Goal: Information Seeking & Learning: Learn about a topic

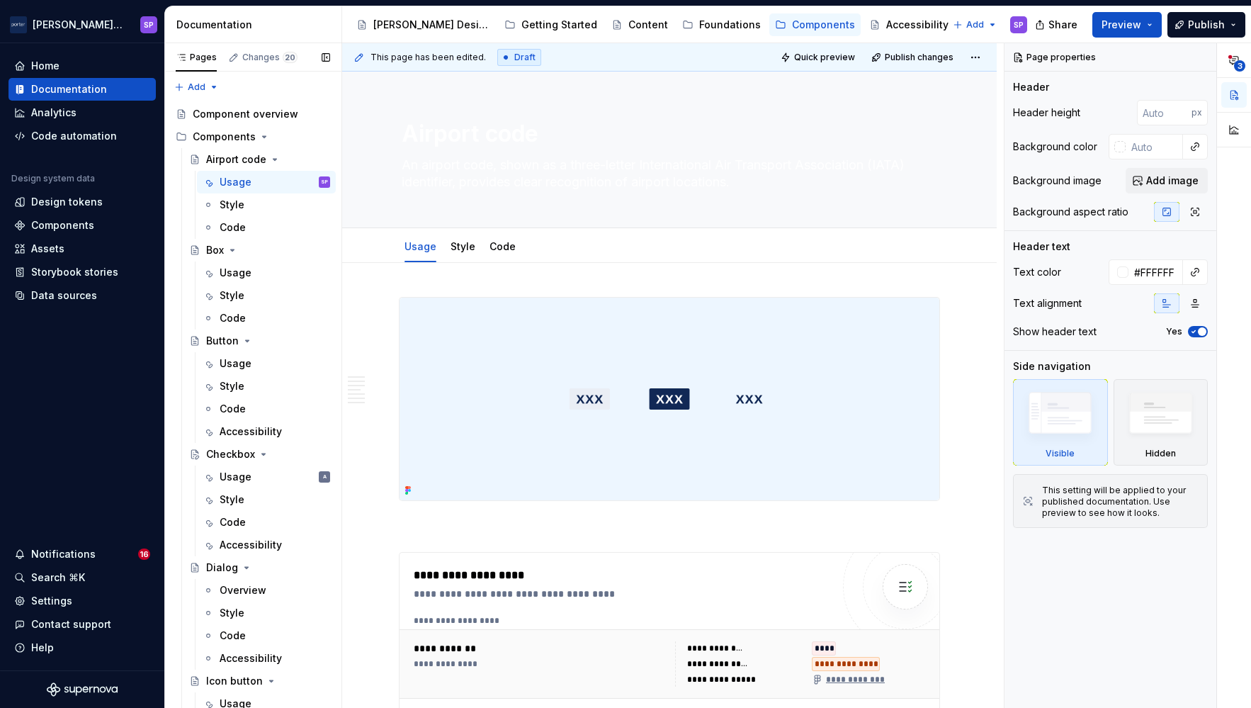
scroll to position [6, 0]
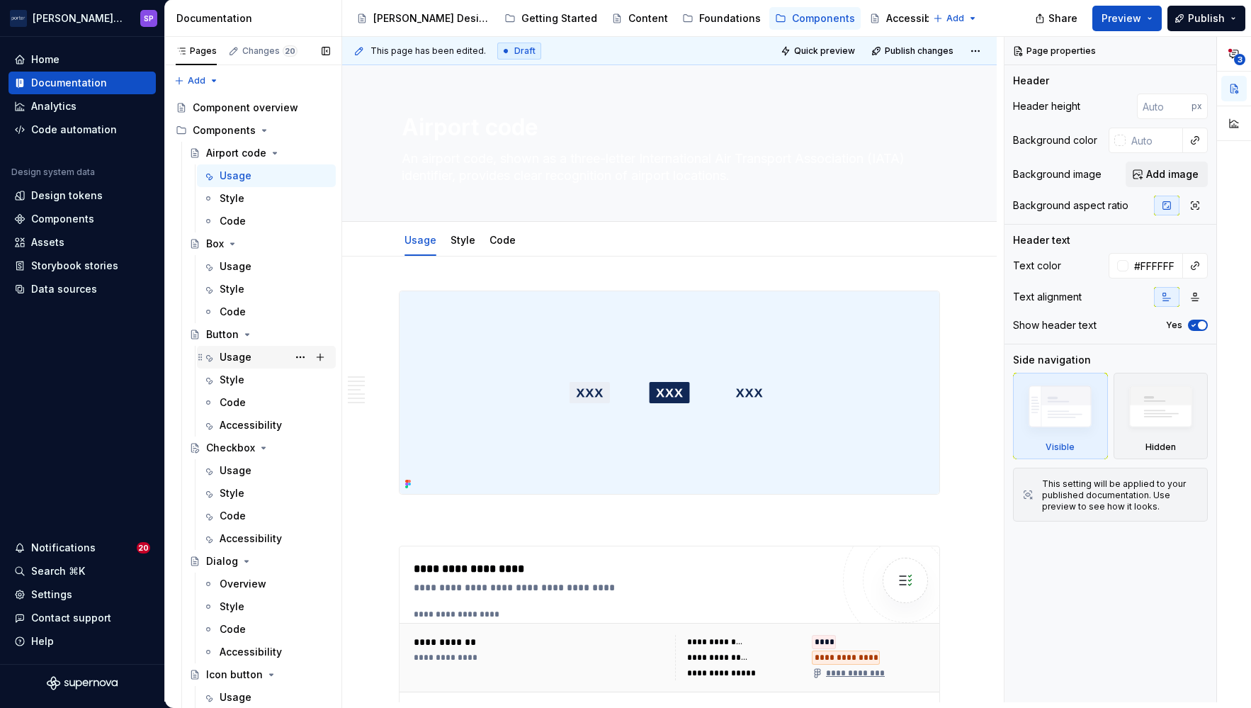
click at [223, 356] on div "Usage" at bounding box center [236, 357] width 32 height 14
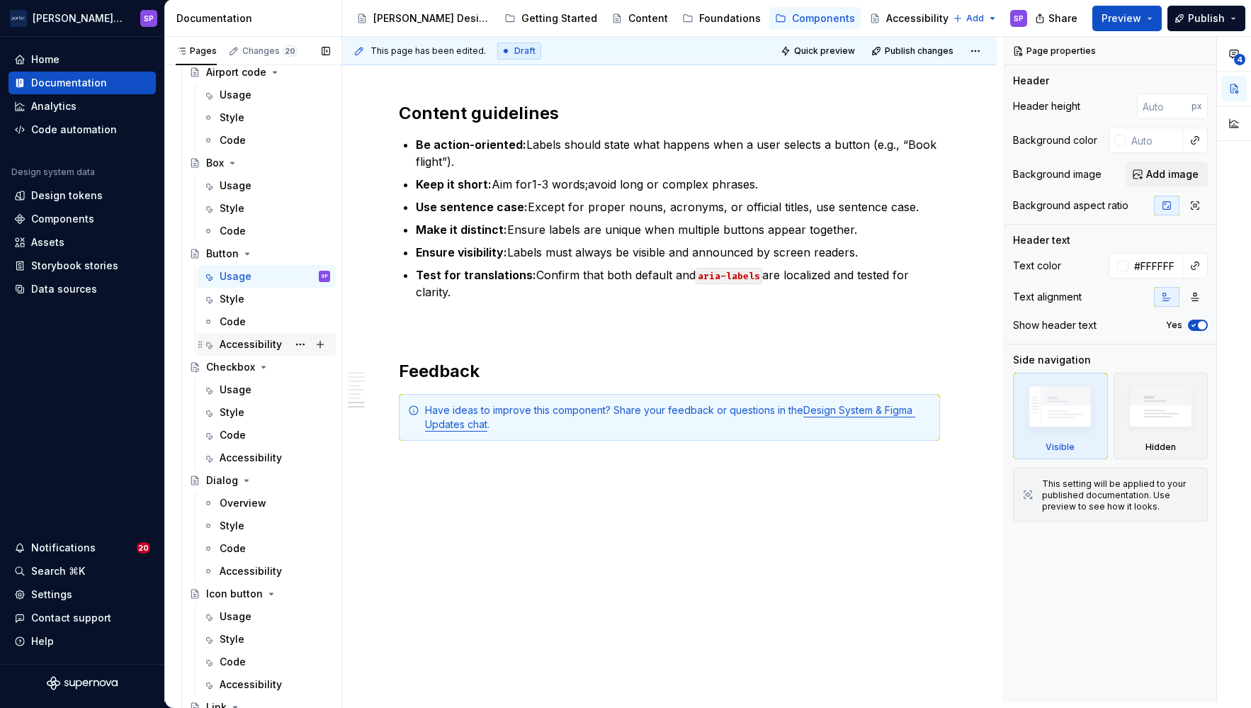
scroll to position [389, 0]
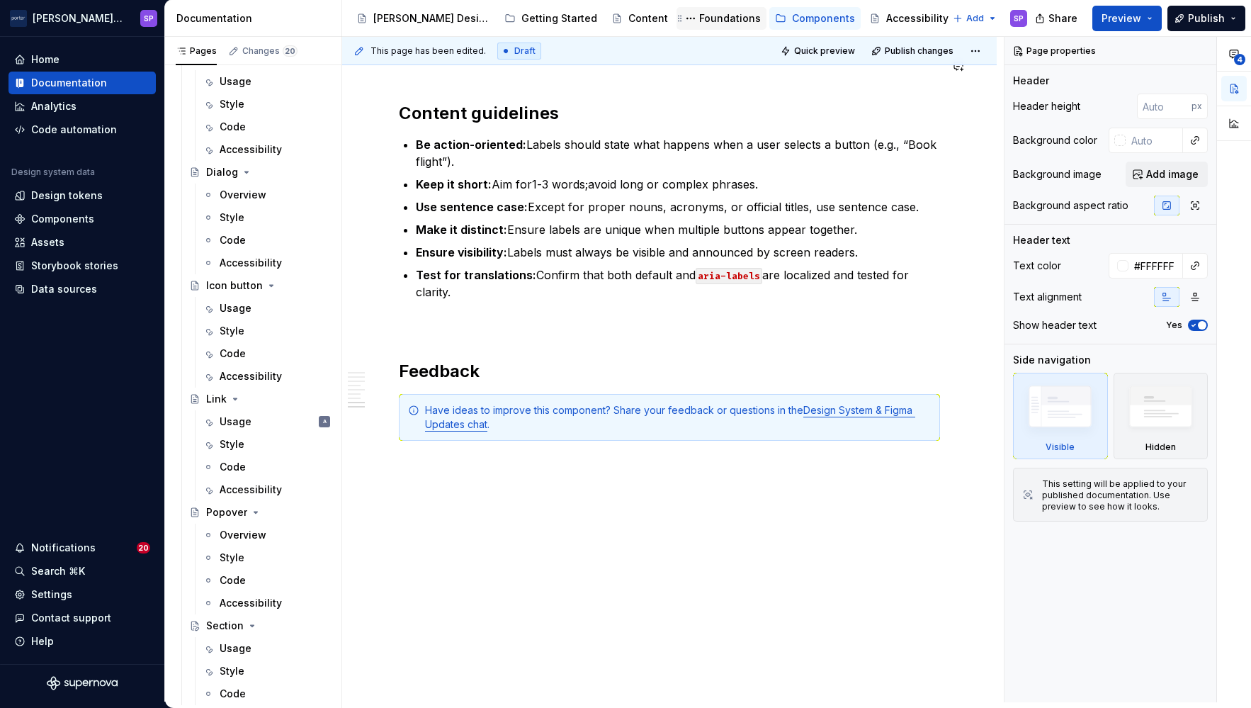
click at [699, 23] on div "Foundations" at bounding box center [730, 18] width 62 height 14
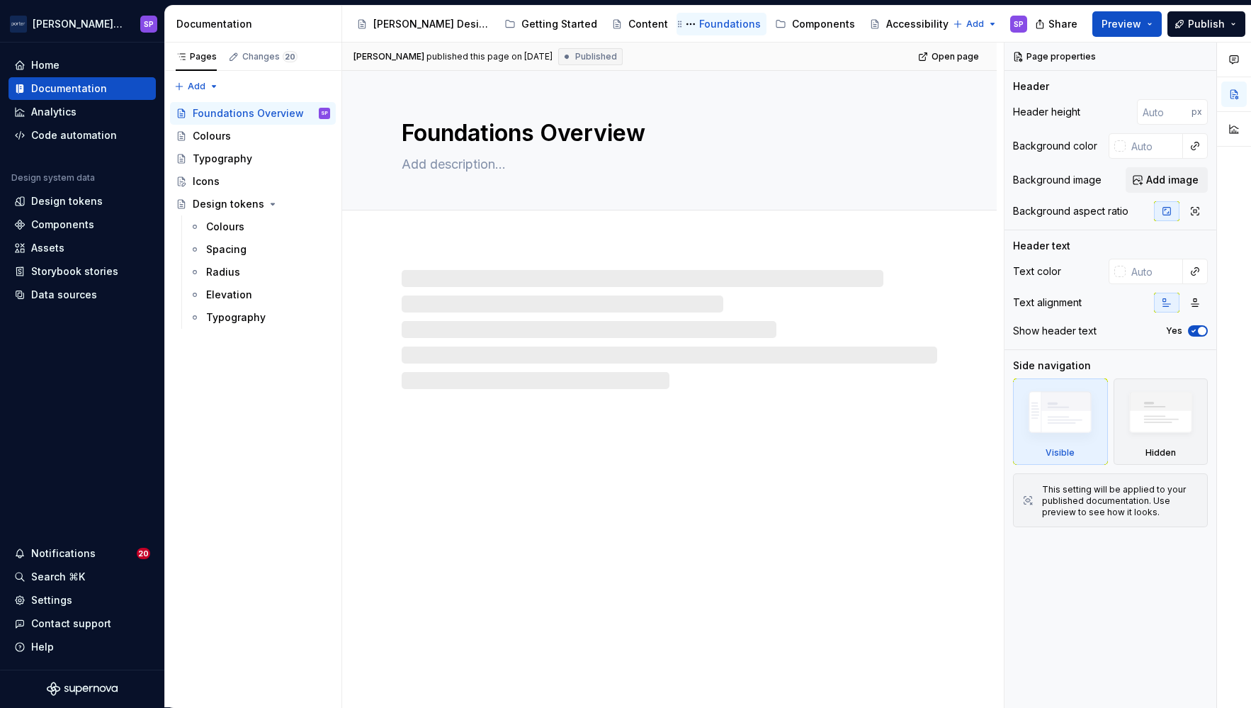
scroll to position [1, 0]
click at [225, 187] on div "Icons" at bounding box center [261, 181] width 137 height 20
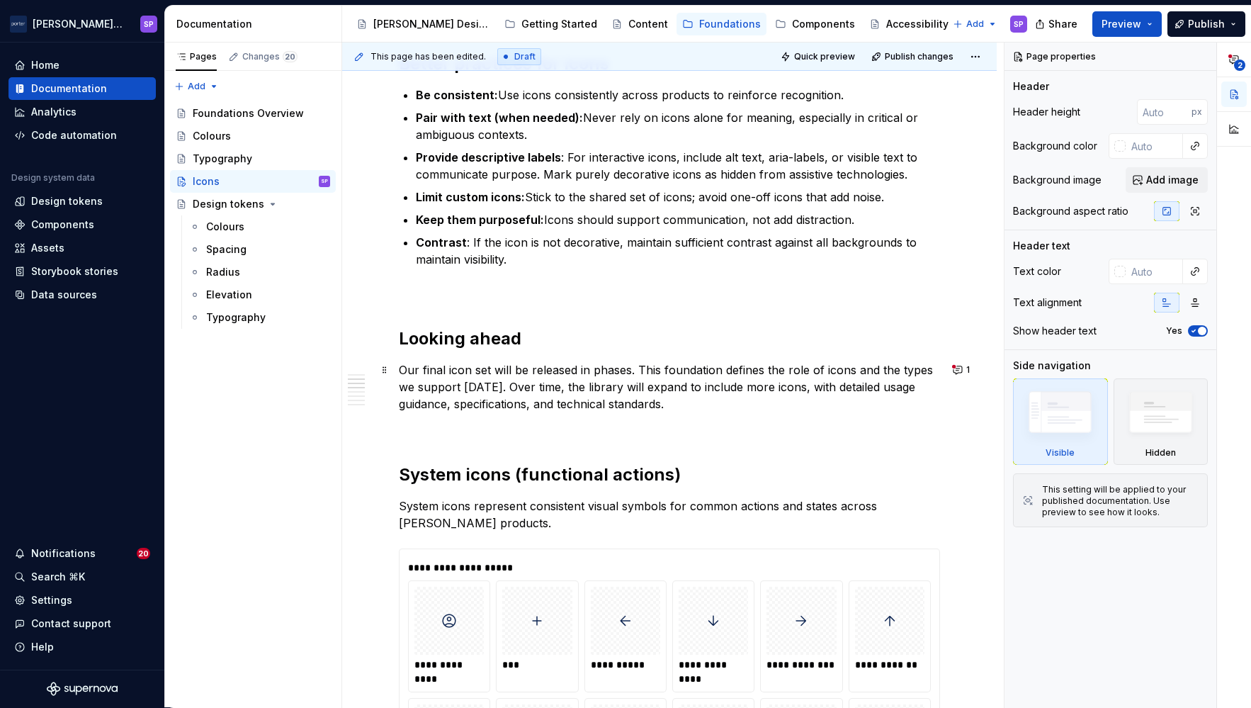
scroll to position [609, 0]
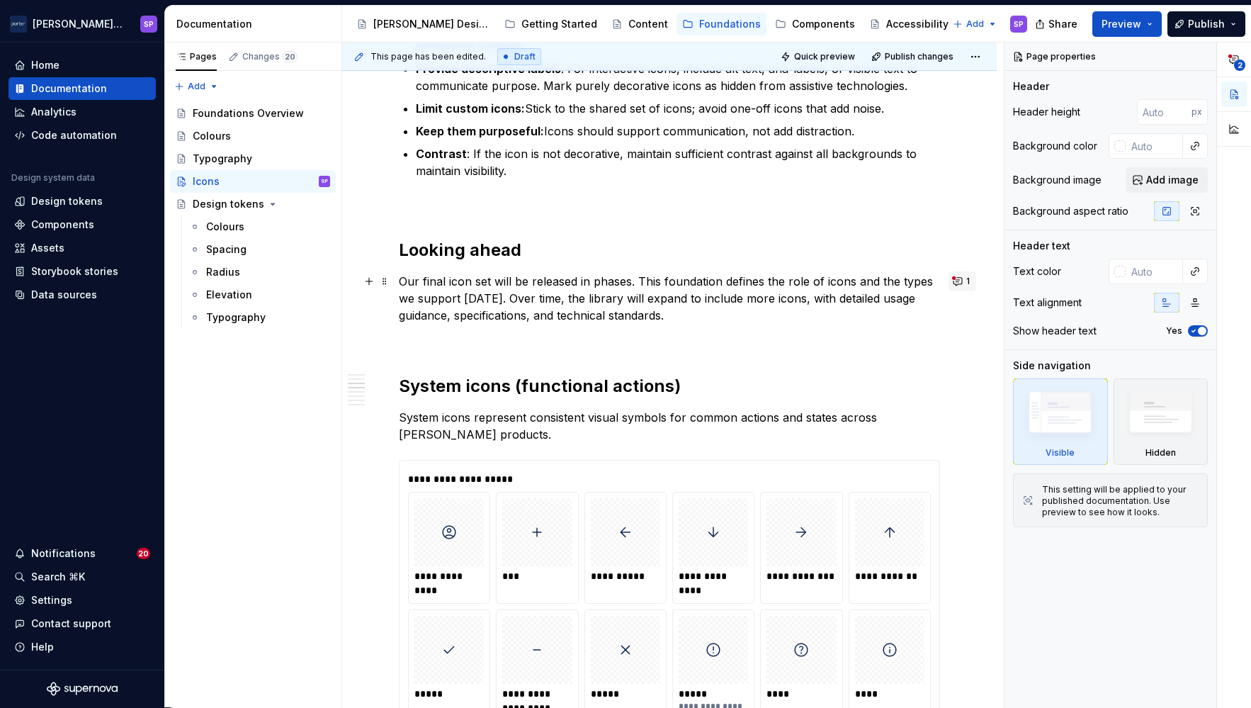
click at [949, 276] on button "1" at bounding box center [963, 281] width 28 height 20
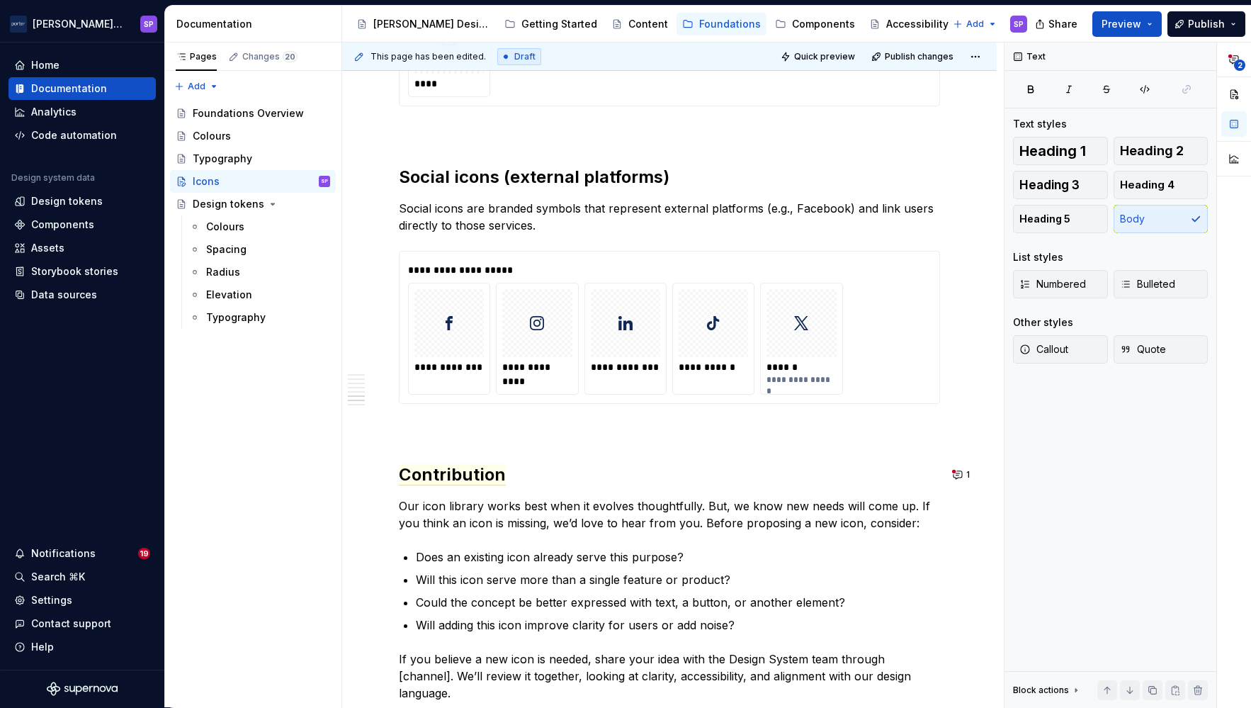
scroll to position [2576, 0]
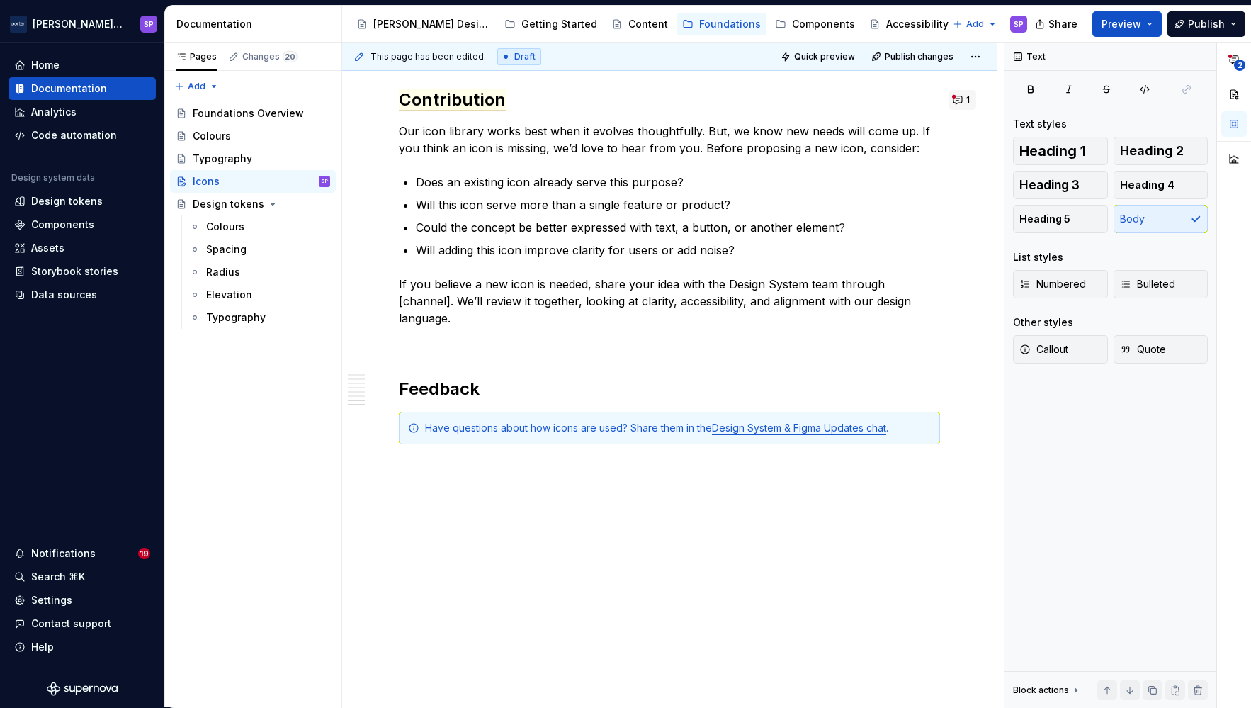
click at [951, 99] on button "1" at bounding box center [963, 100] width 28 height 20
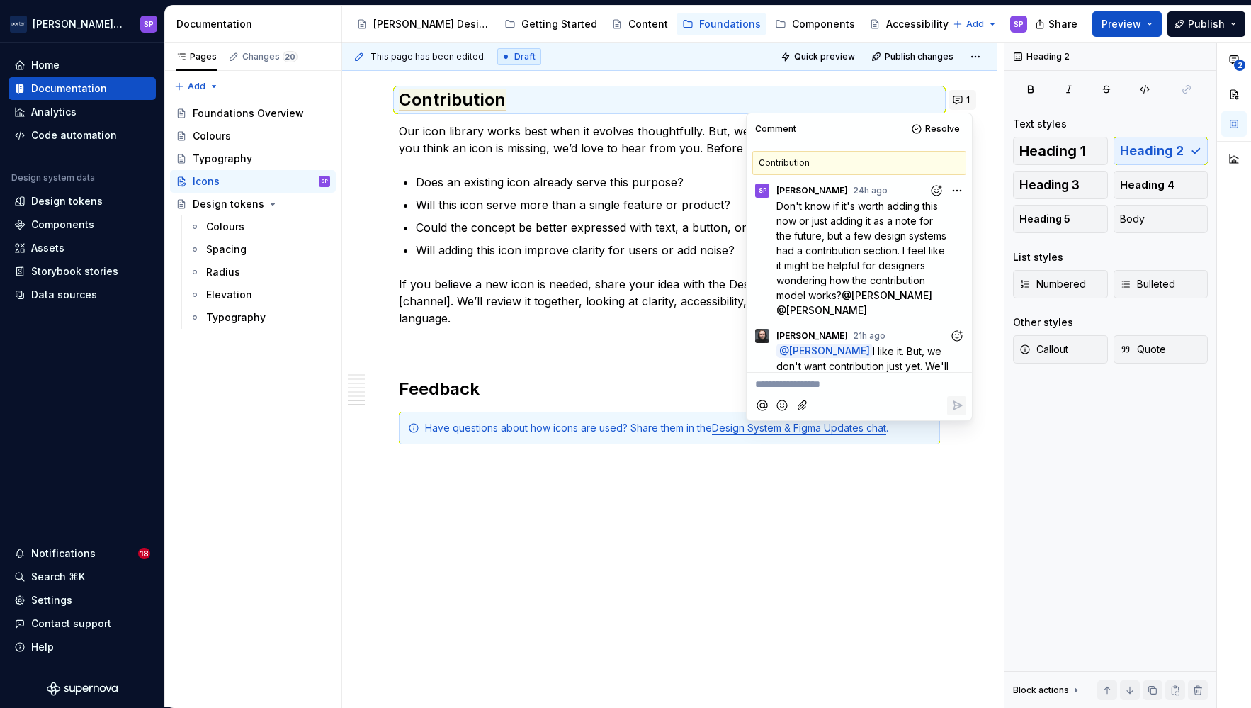
scroll to position [68, 0]
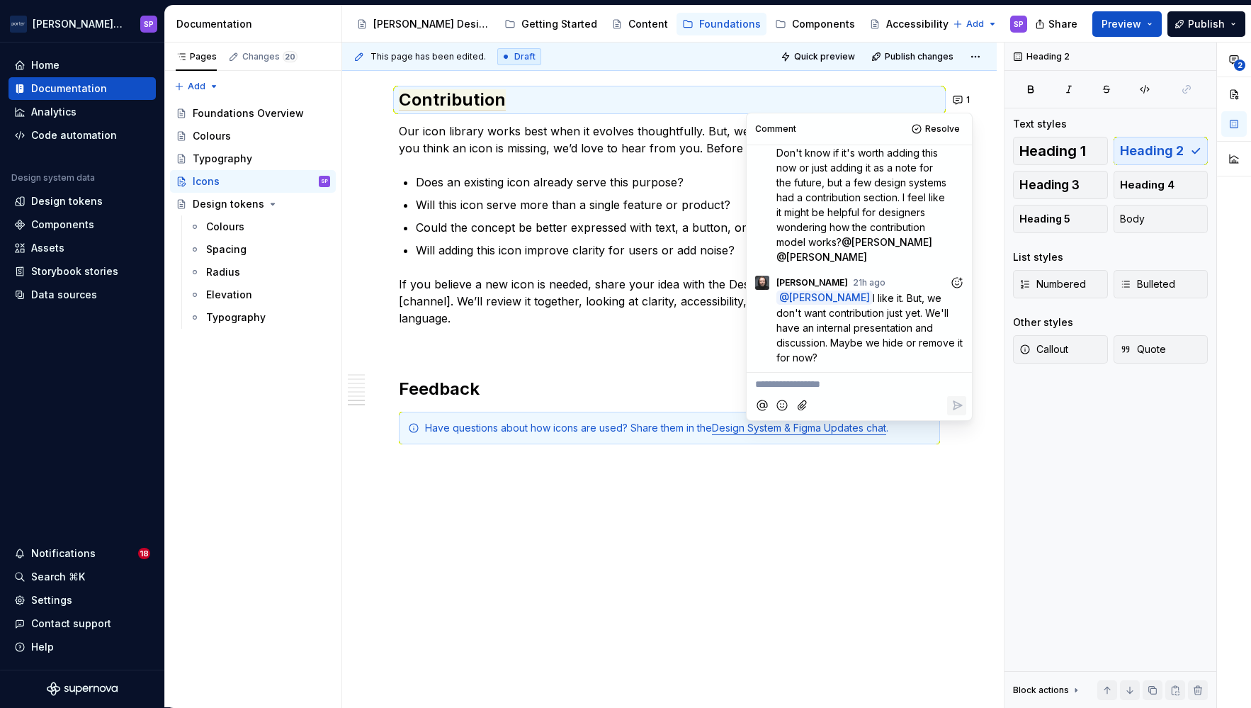
type textarea "*"
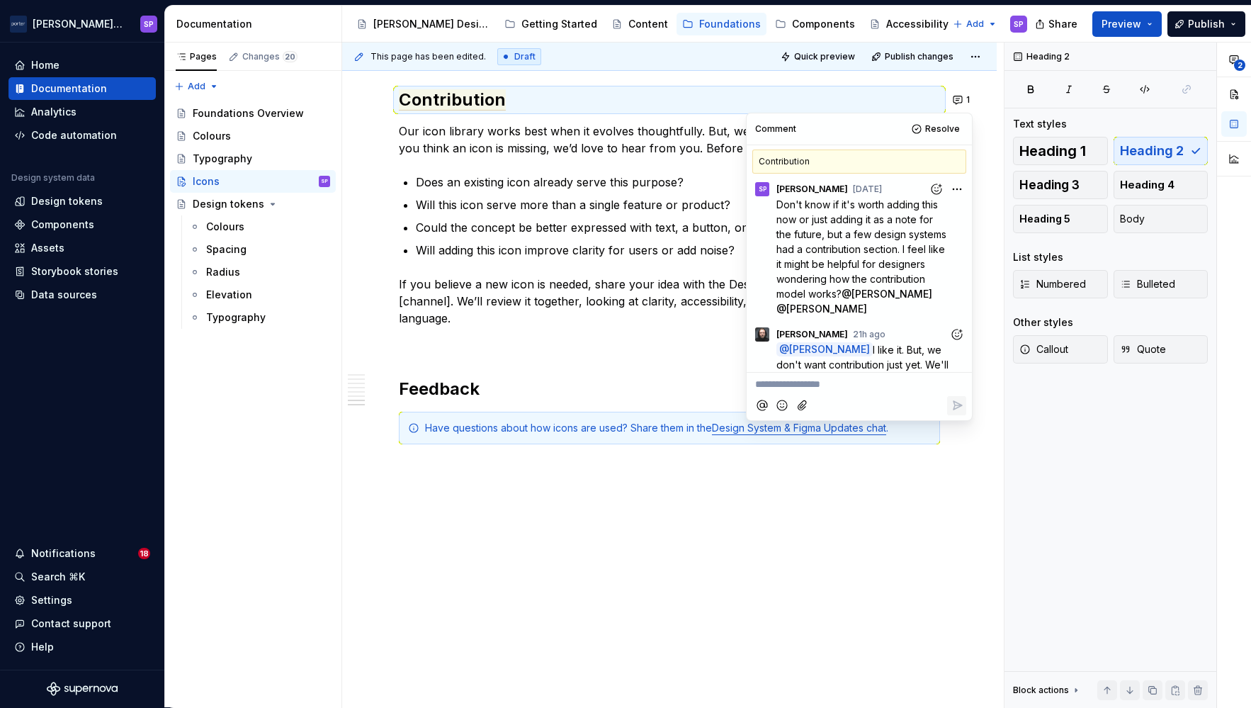
scroll to position [111, 0]
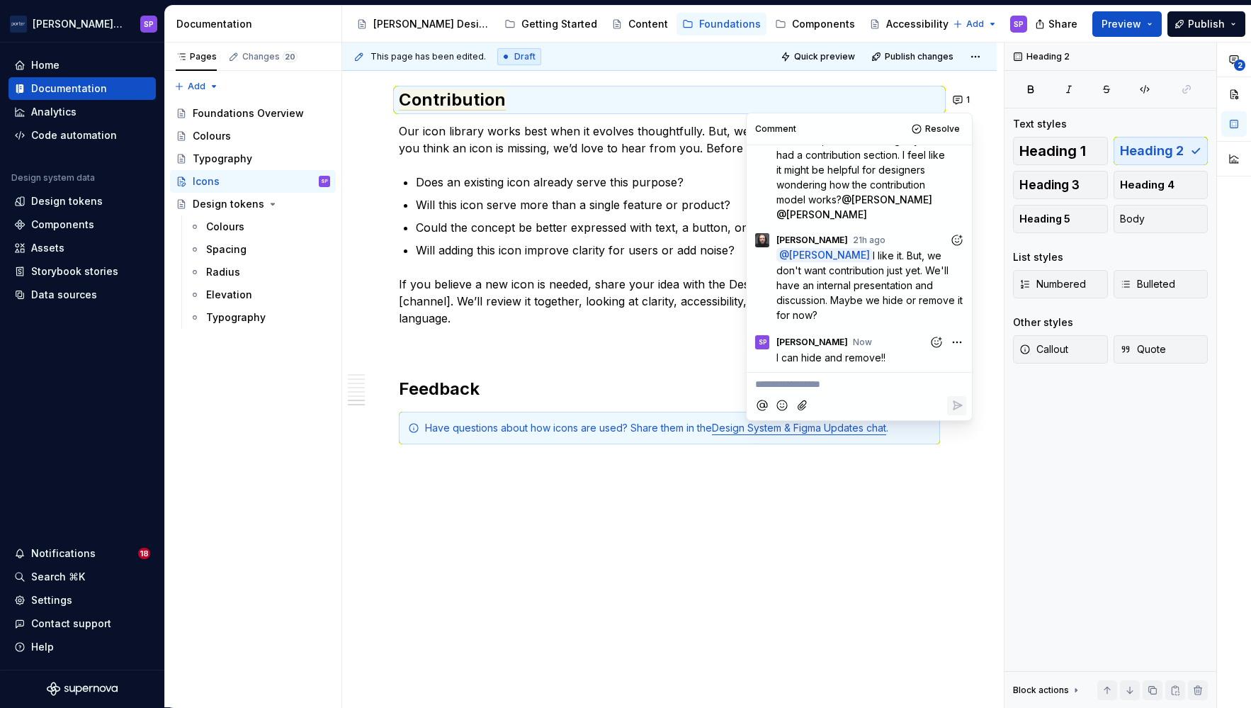
click at [436, 312] on p "If you believe a new icon is needed, share your idea with the Design System tea…" at bounding box center [669, 301] width 541 height 51
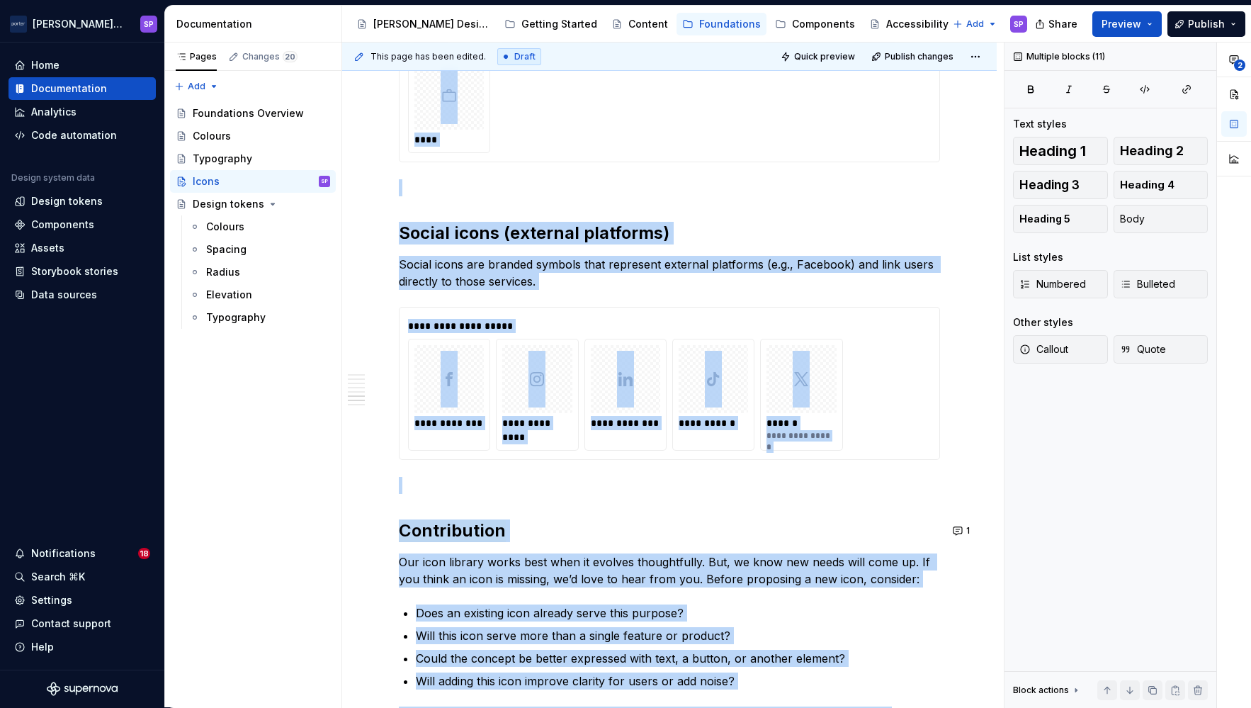
scroll to position [2070, 0]
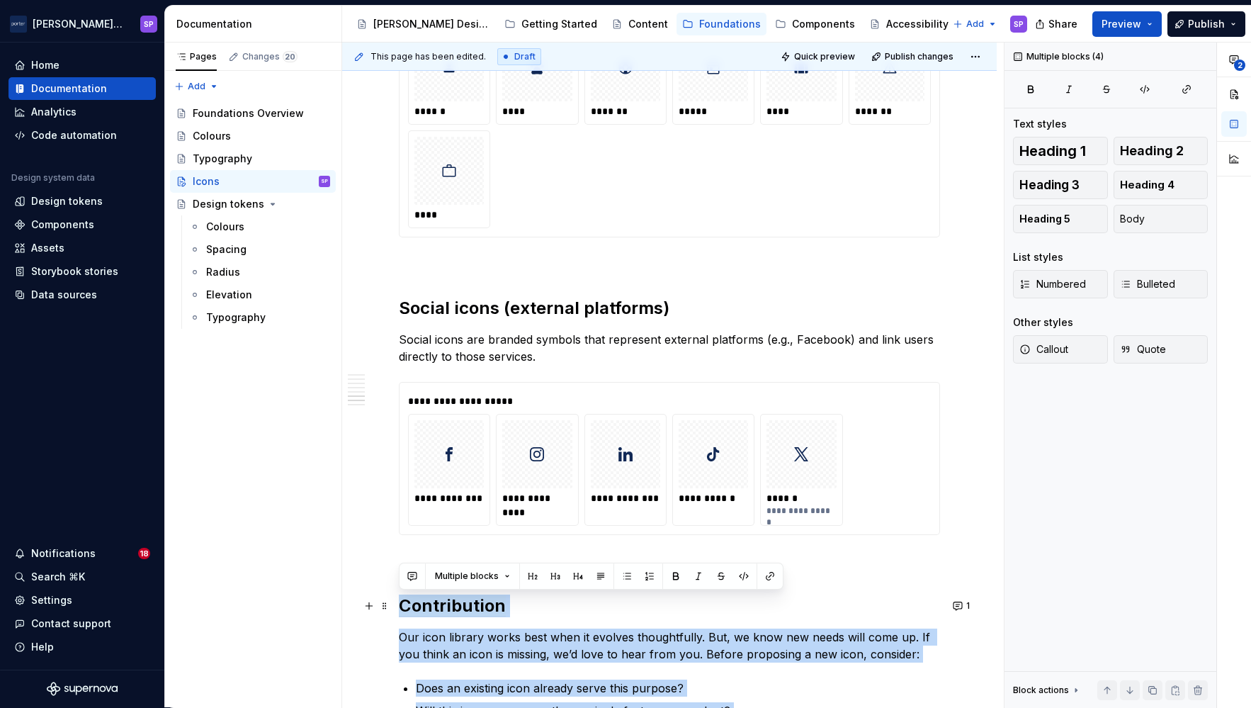
drag, startPoint x: 468, startPoint y: 326, endPoint x: 396, endPoint y: 606, distance: 288.9
copy div "Contribution Our icon library works best when it evolves thoughtfully. But, we …"
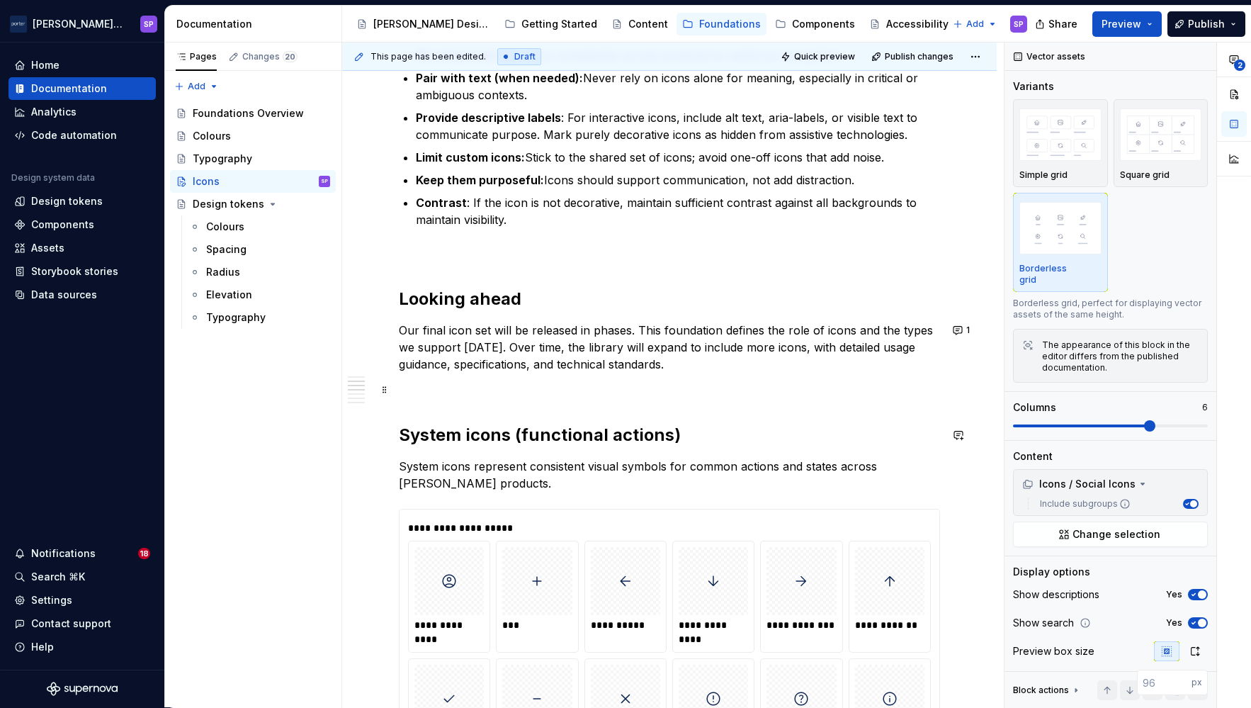
scroll to position [533, 0]
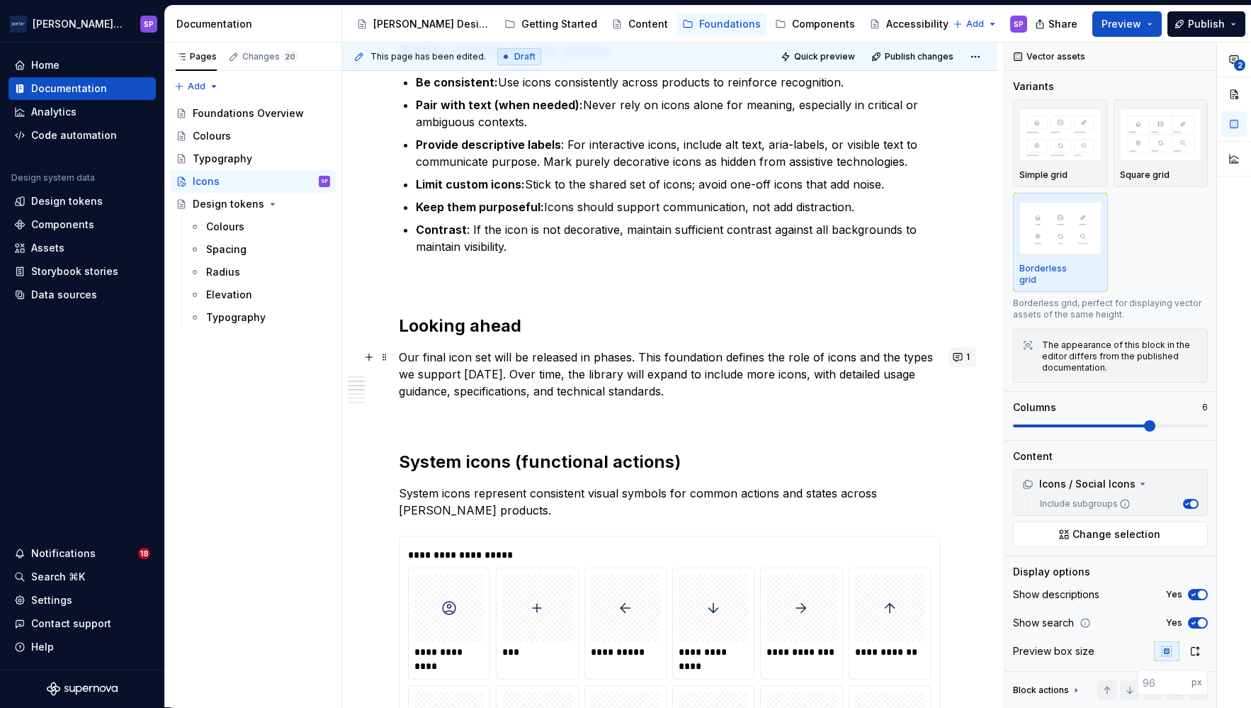
click at [951, 355] on button "1" at bounding box center [963, 357] width 28 height 20
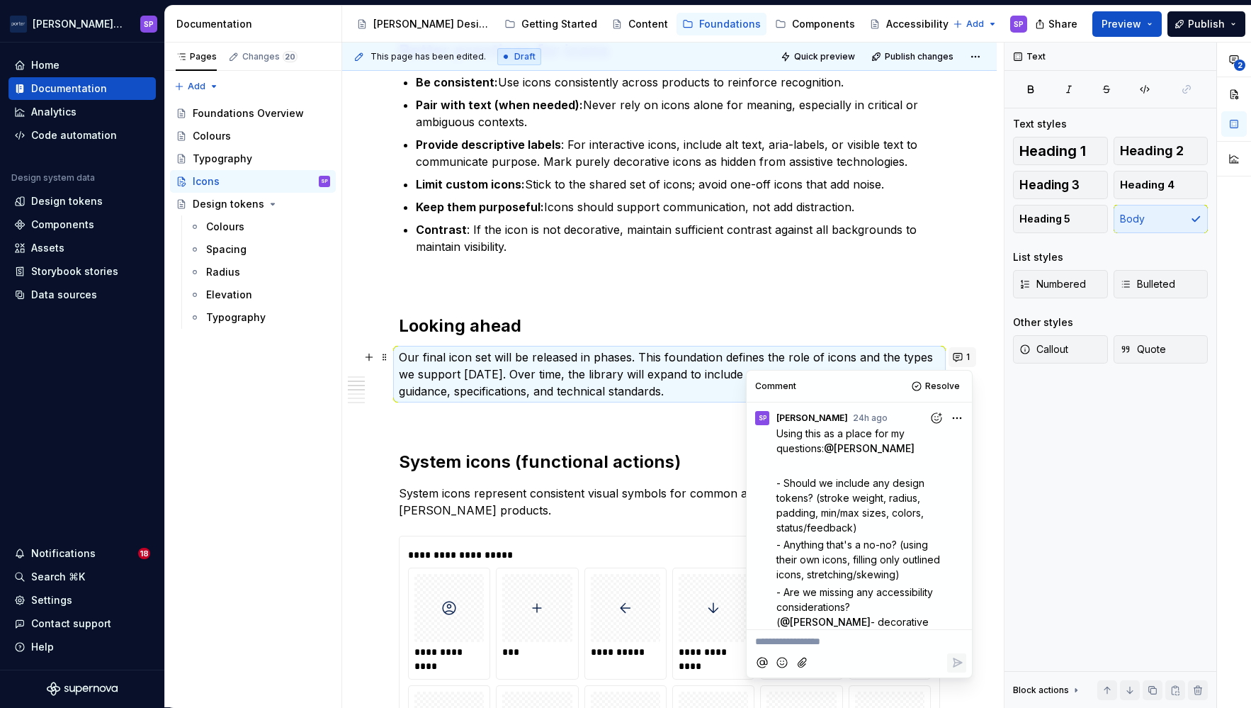
scroll to position [152, 0]
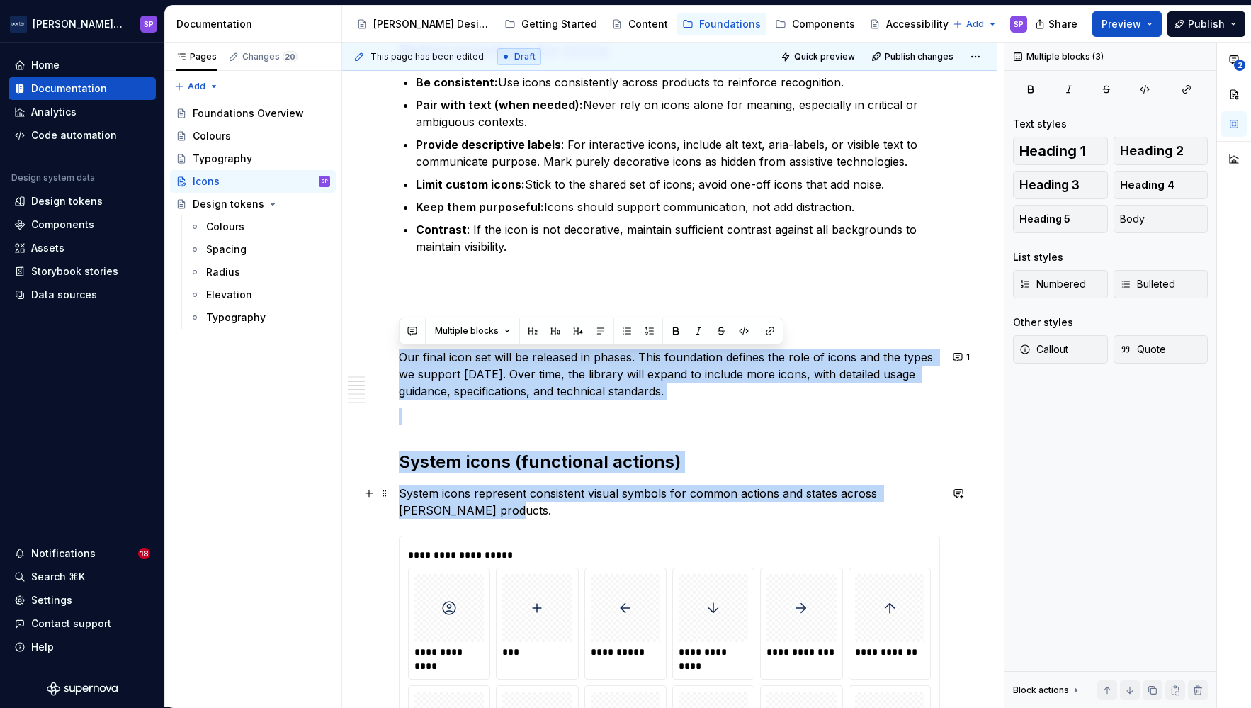
drag, startPoint x: 863, startPoint y: 501, endPoint x: 820, endPoint y: 480, distance: 48.2
click at [967, 352] on button "1" at bounding box center [963, 357] width 28 height 20
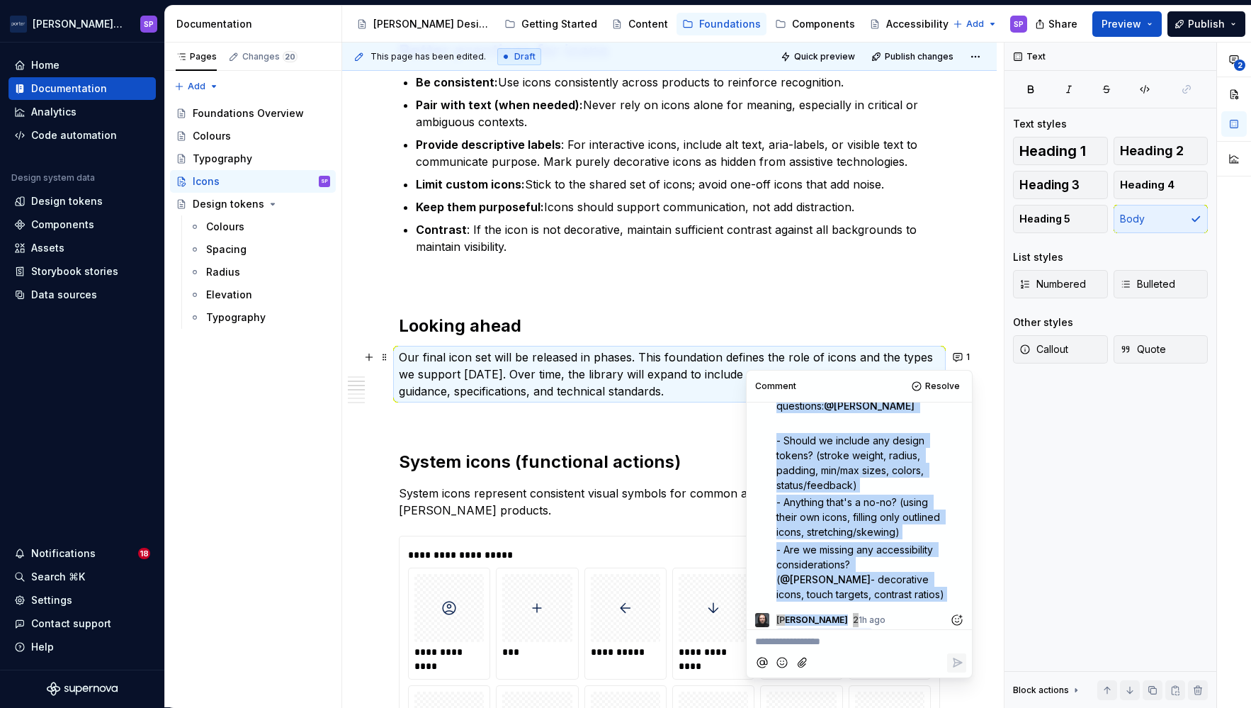
scroll to position [9, 0]
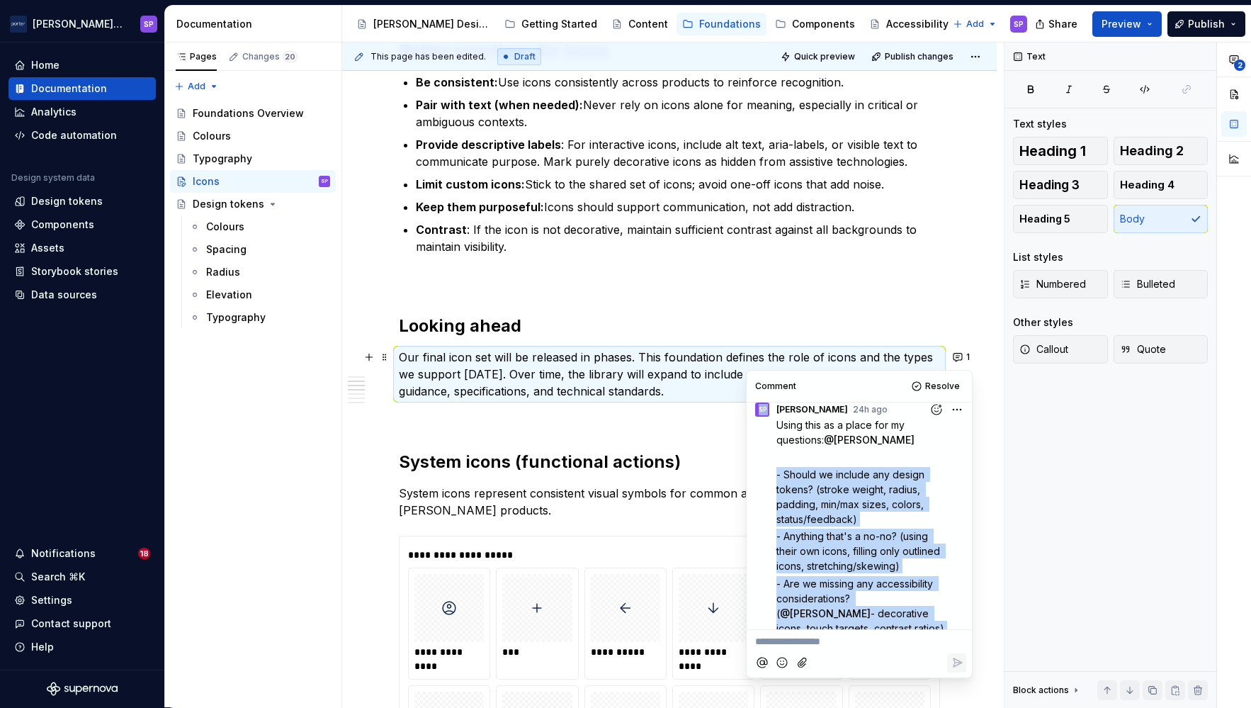
drag, startPoint x: 859, startPoint y: 601, endPoint x: 768, endPoint y: 477, distance: 154.0
click at [768, 477] on div "SP Sadaf Pourzahed 24h ago Using this as a place for my questions: @ [PERSON_NA…" at bounding box center [859, 566] width 225 height 344
copy div "- Should we include any design tokens? (stroke weight, radius, padding, min/max…"
type textarea "*"
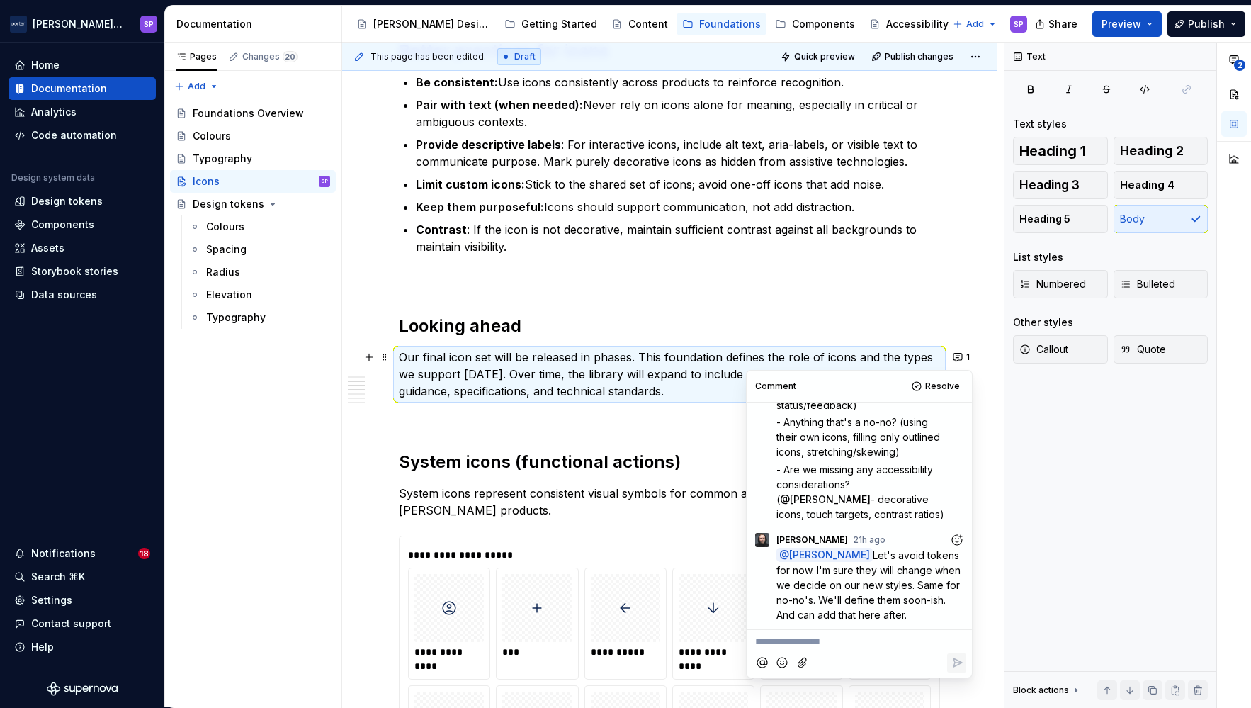
click at [845, 640] on p "**********" at bounding box center [859, 641] width 208 height 15
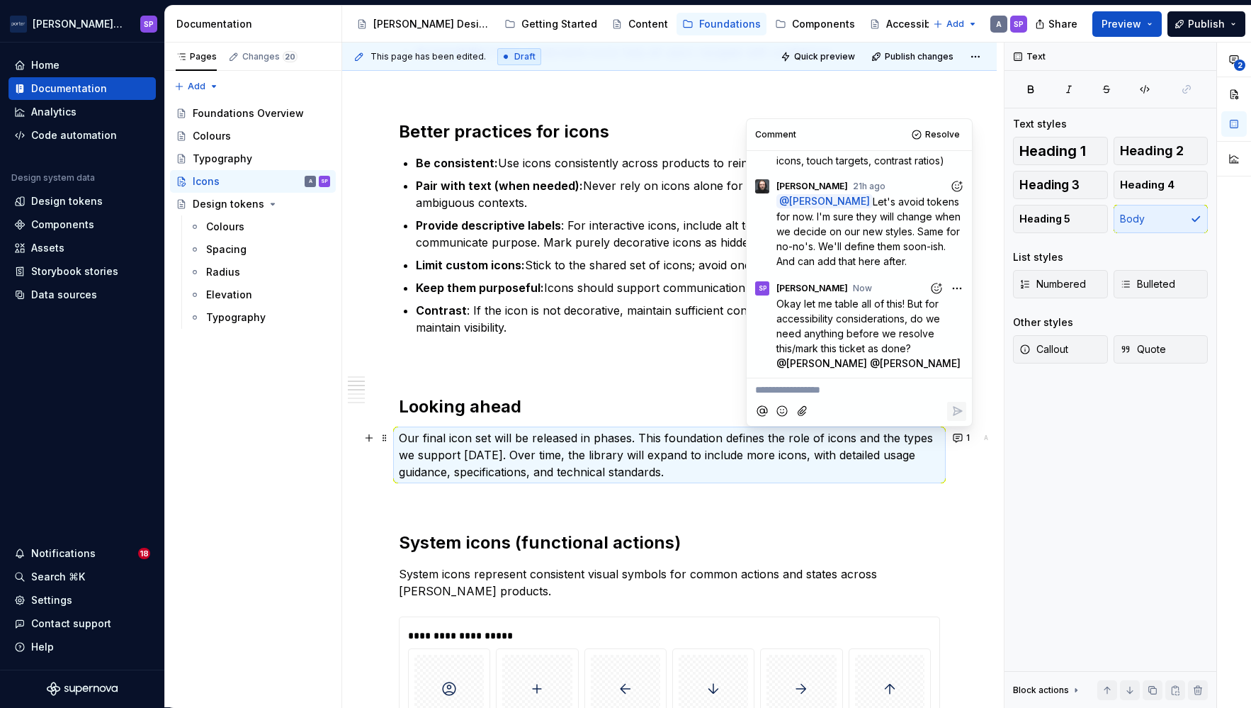
scroll to position [453, 0]
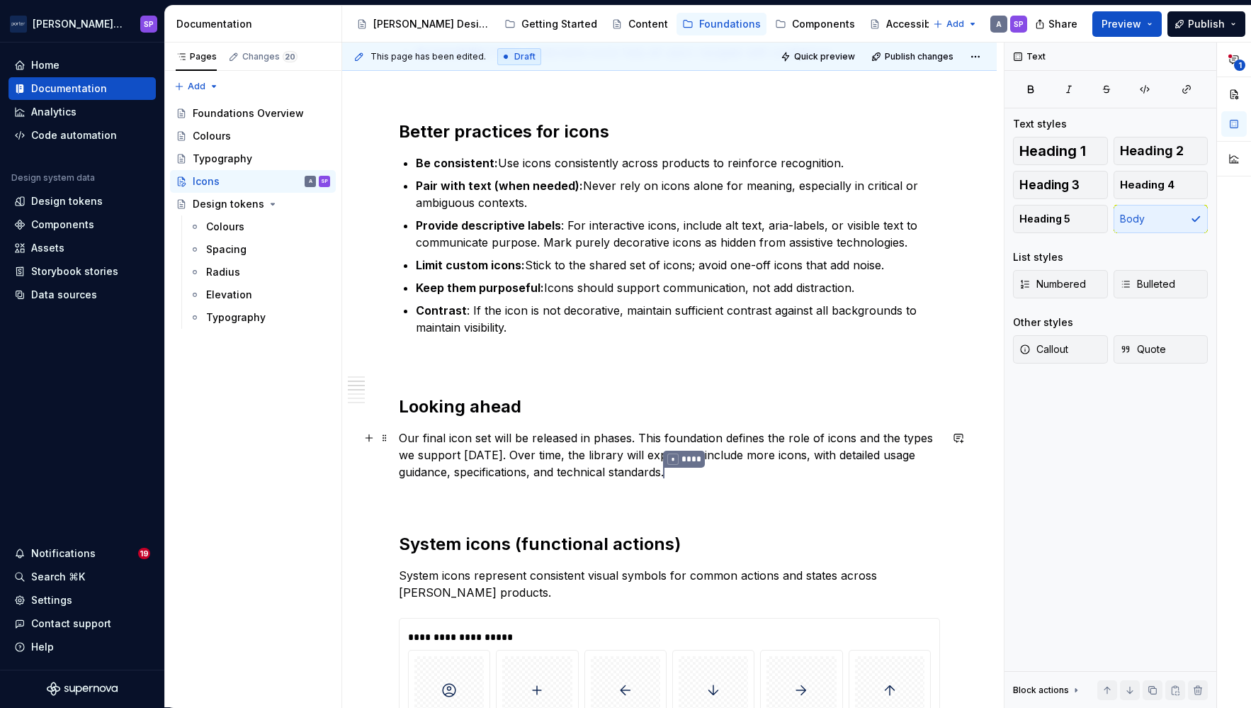
click at [903, 476] on p "Our final icon set will be released in phases. This foundation defines the role…" at bounding box center [669, 455] width 541 height 52
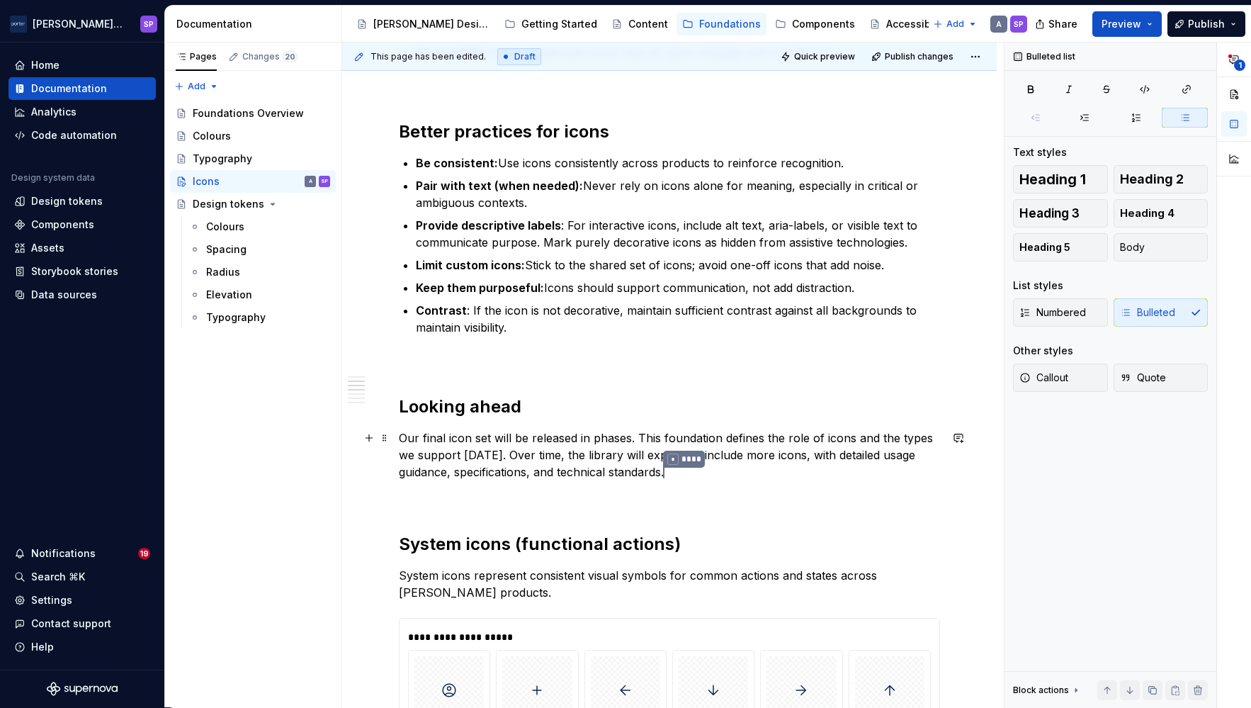
click at [745, 283] on p "Keep them purposeful: Icons should support communication, not add distraction." at bounding box center [678, 287] width 524 height 17
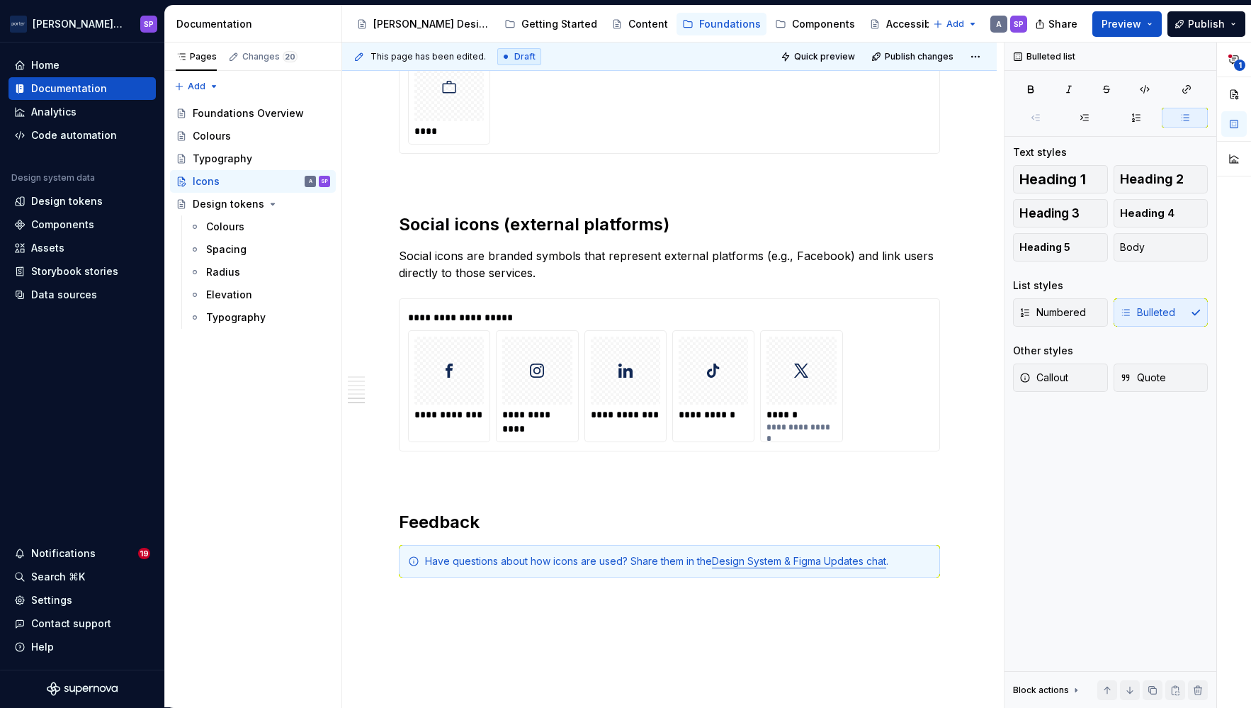
scroll to position [2287, 0]
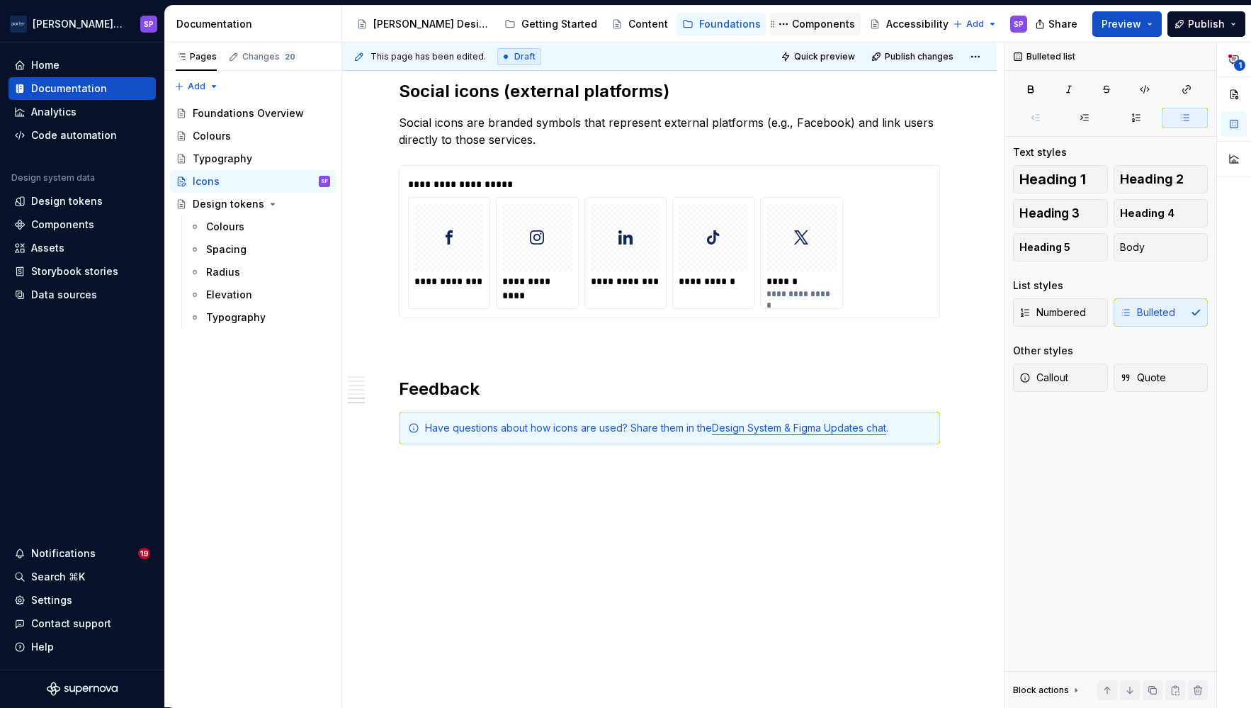
click at [792, 26] on div "Components" at bounding box center [823, 24] width 63 height 14
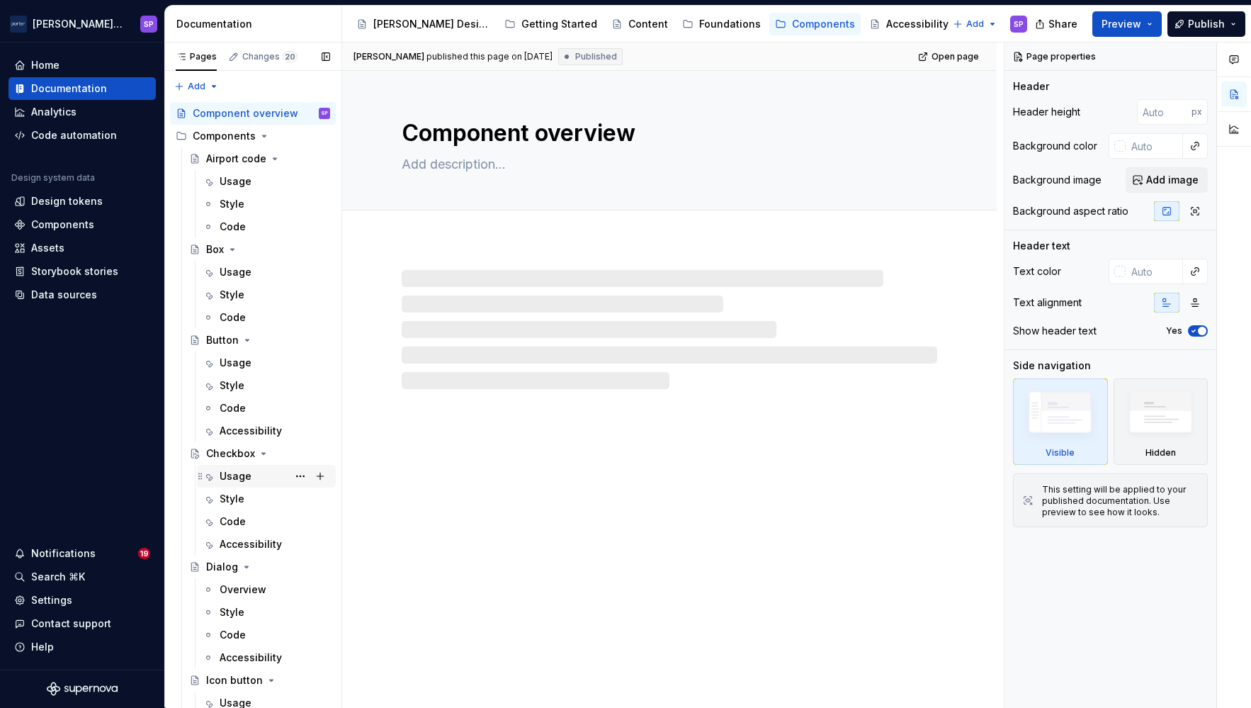
click at [255, 475] on div "Usage" at bounding box center [275, 476] width 111 height 20
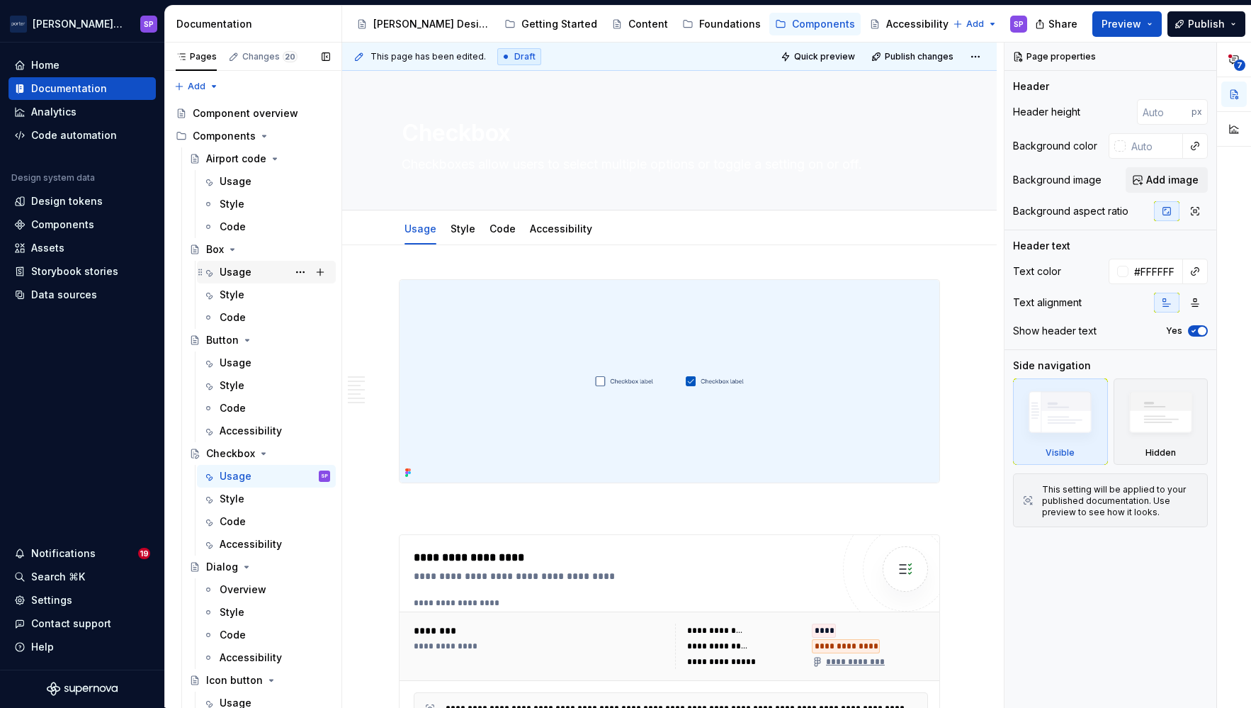
click at [227, 273] on div "Usage" at bounding box center [236, 272] width 32 height 14
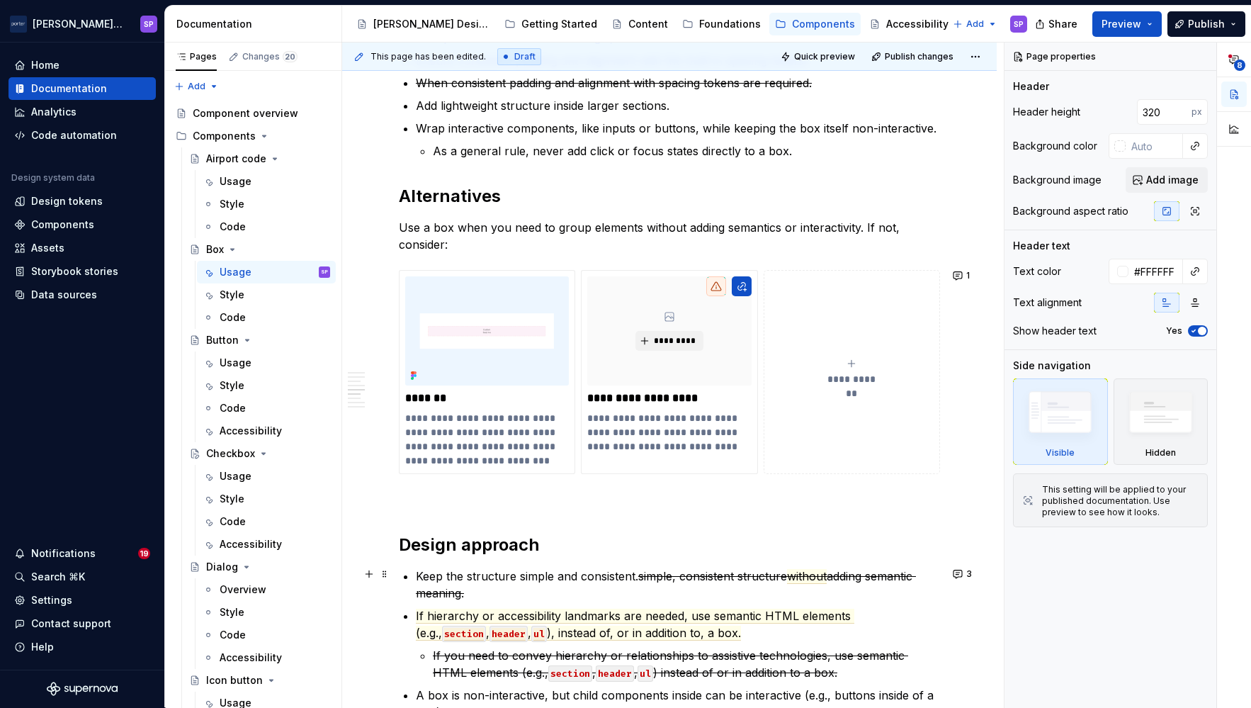
scroll to position [526, 0]
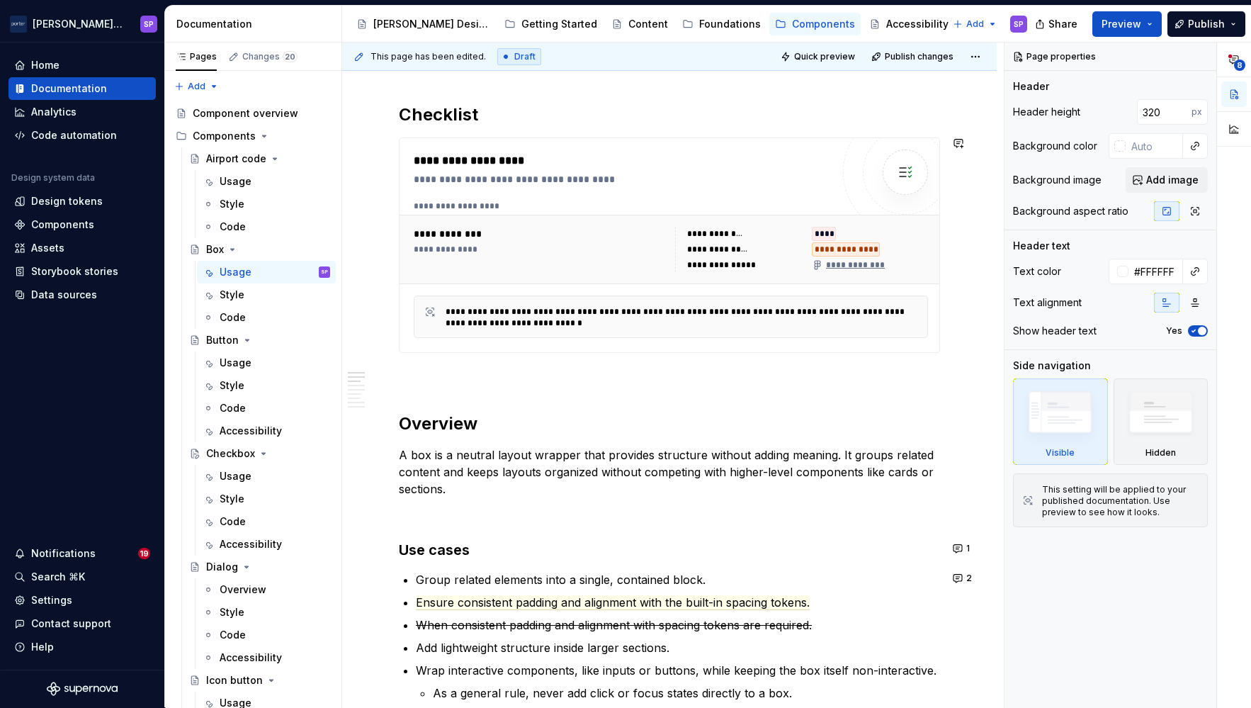
type textarea "*"
